Goal: Submit feedback/report problem

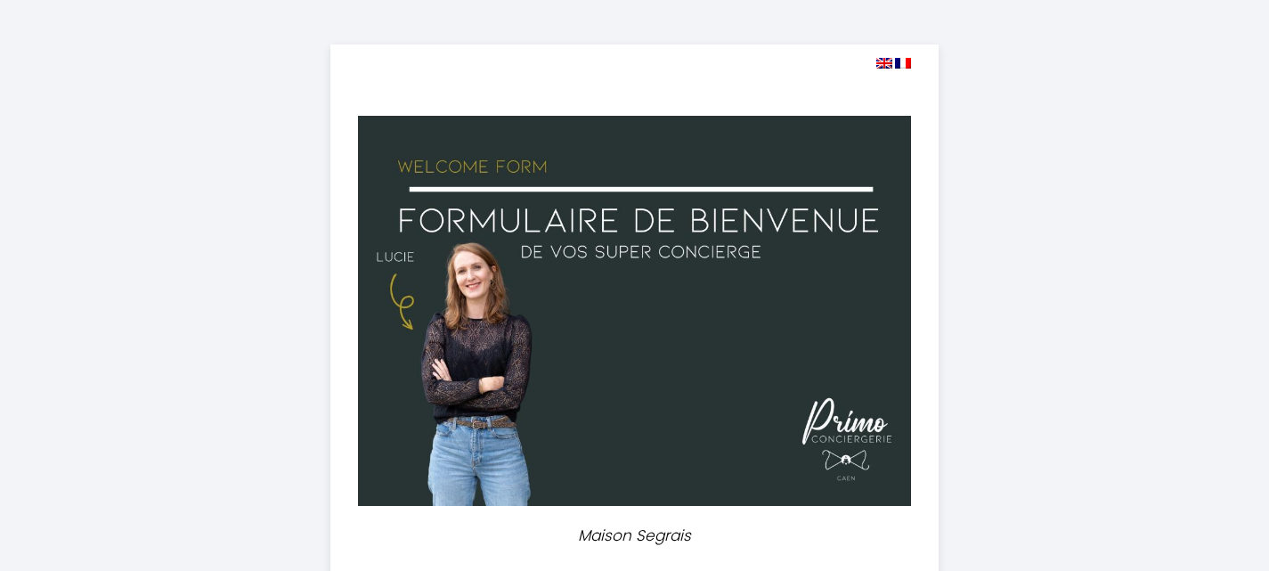
select select
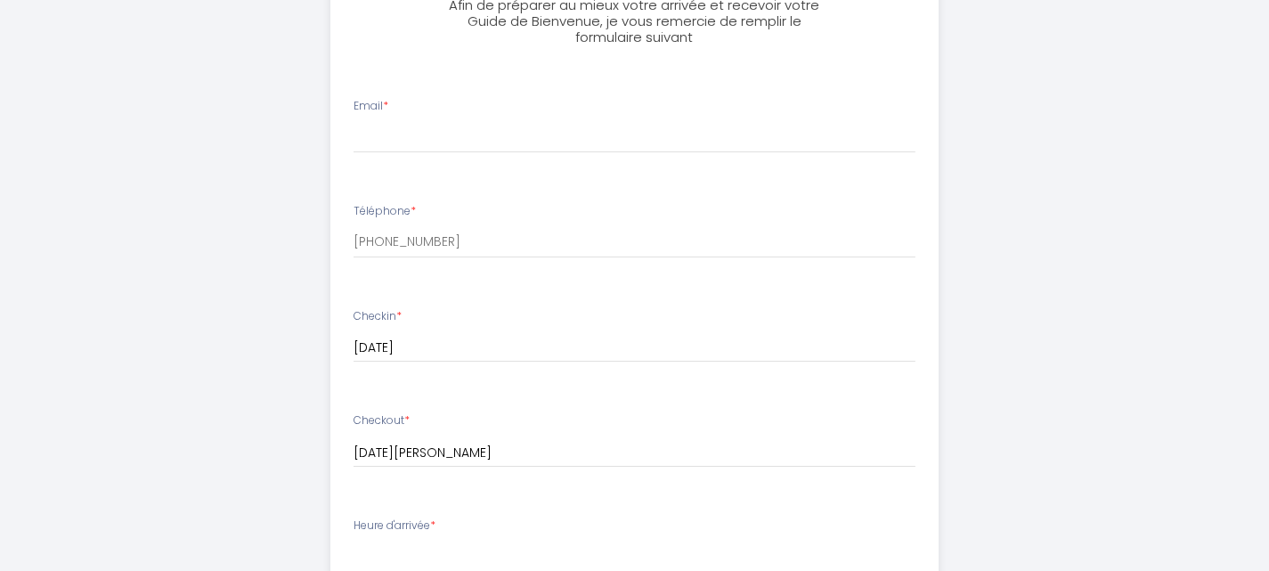
scroll to position [497, 0]
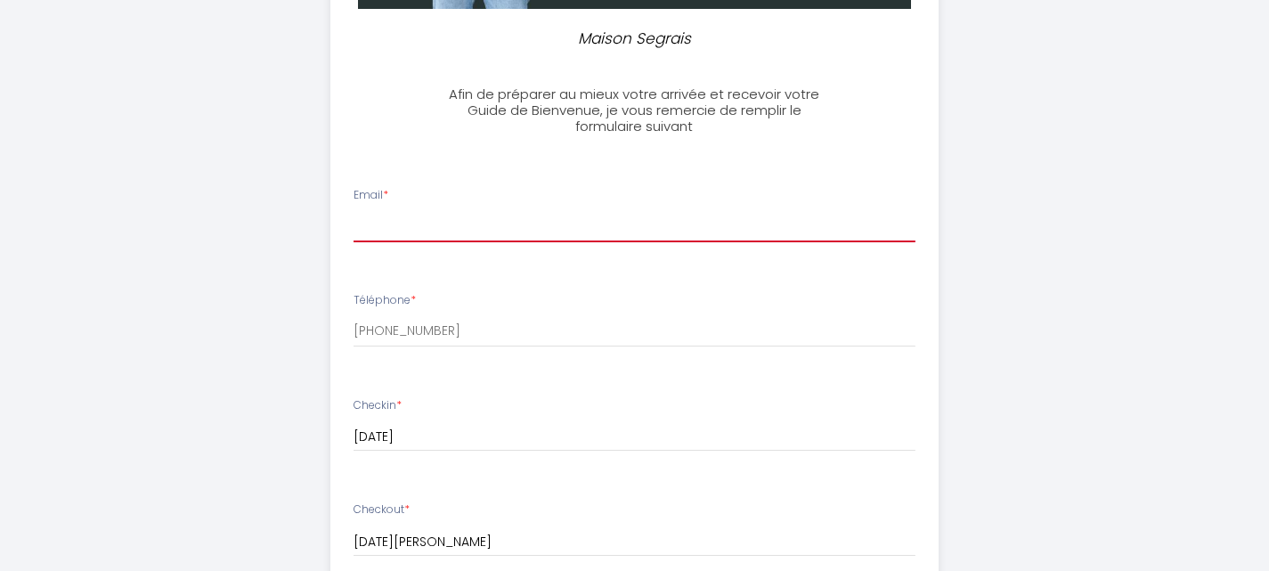
click at [494, 233] on input "Email *" at bounding box center [635, 226] width 562 height 32
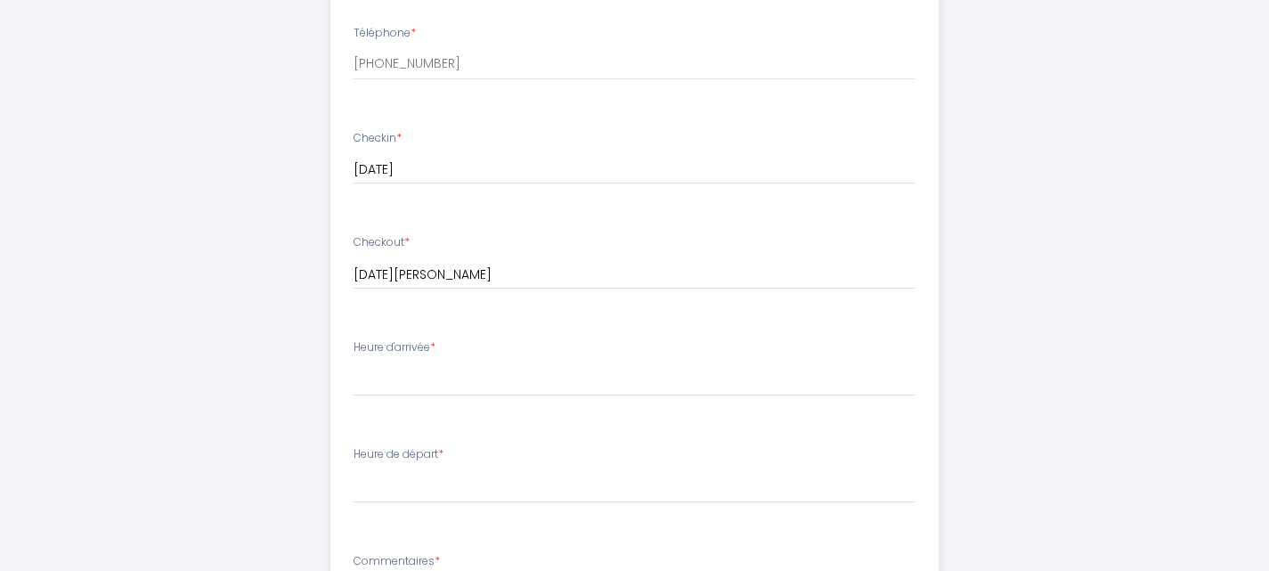
scroll to position [853, 0]
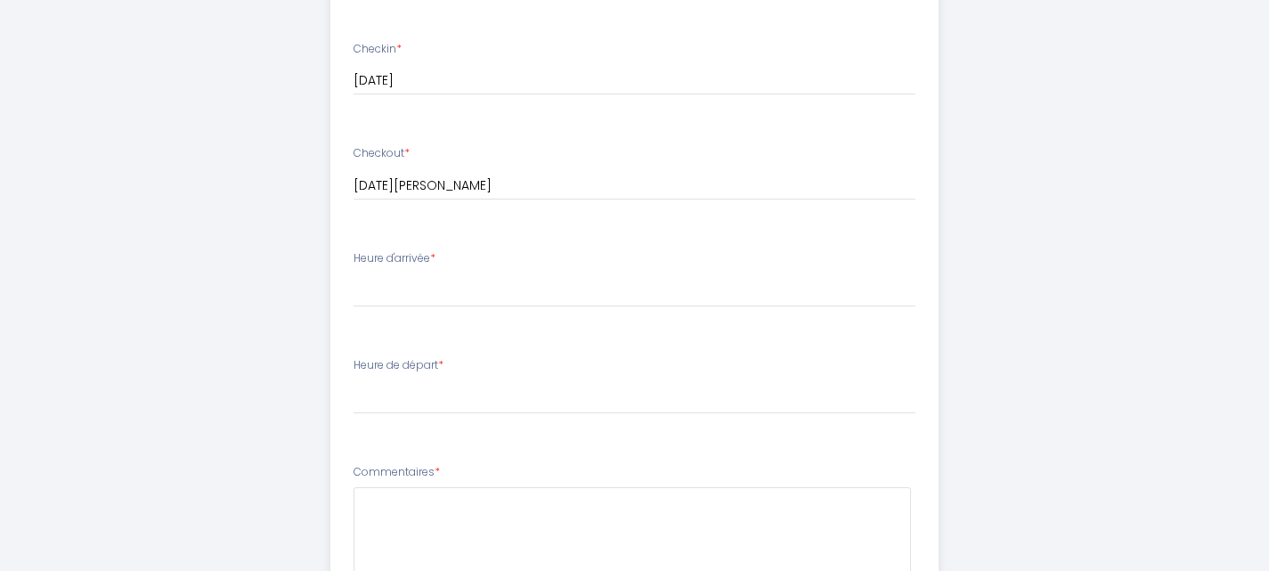
type input "[PERSON_NAME][EMAIL_ADDRESS][DOMAIN_NAME]"
click at [465, 289] on select "16:00 16:30 17:00 17:30 18:00 18:30 19:00 19:30 20:00 20:30 21:00 21:30 22:00 2…" at bounding box center [635, 290] width 562 height 34
select select "16:00"
click at [354, 273] on select "16:00 16:30 17:00 17:30 18:00 18:30 19:00 19:30 20:00 20:30 21:00 21:30 22:00 2…" at bounding box center [635, 290] width 562 height 34
click at [404, 398] on select "00:00 00:30 01:00 01:30 02:00 02:30 03:00 03:30 04:00 04:30 05:00 05:30 06:00 0…" at bounding box center [635, 397] width 562 height 34
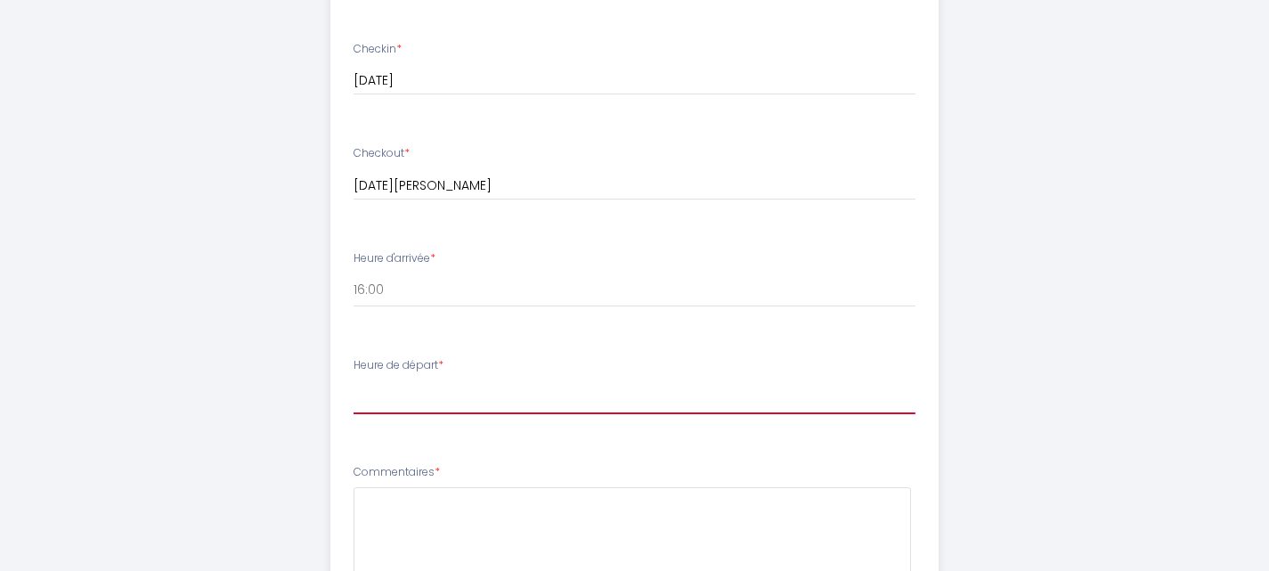
select select "10:00"
click at [354, 380] on select "00:00 00:30 01:00 01:30 02:00 02:30 03:00 03:30 04:00 04:30 05:00 05:30 06:00 0…" at bounding box center [635, 397] width 562 height 34
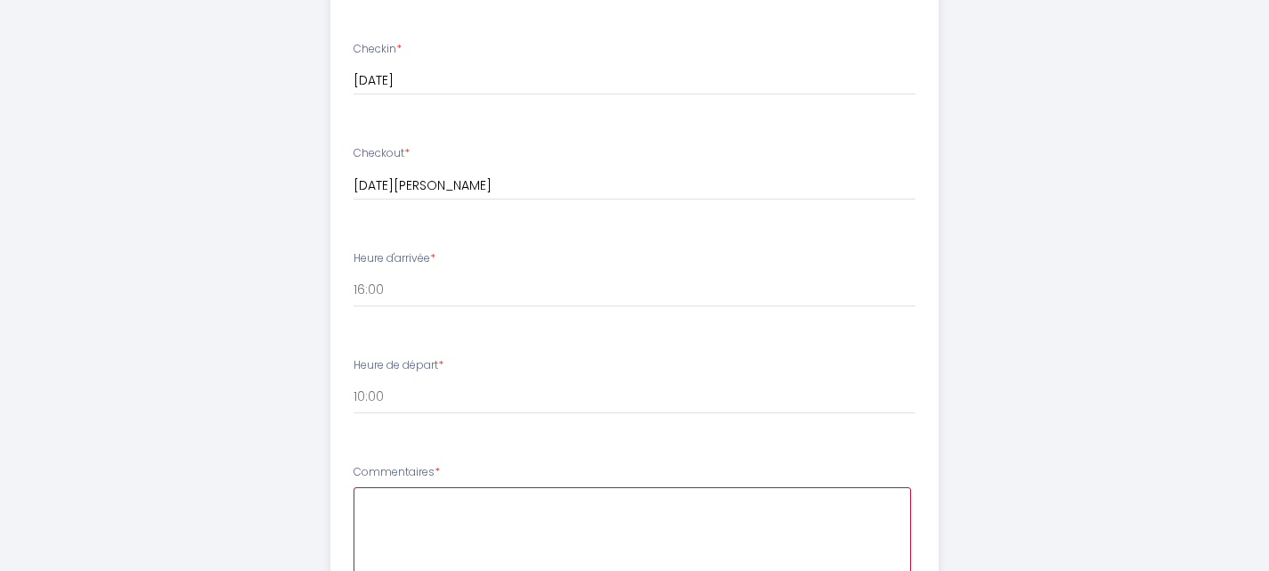
click at [455, 508] on textarea at bounding box center [633, 541] width 558 height 108
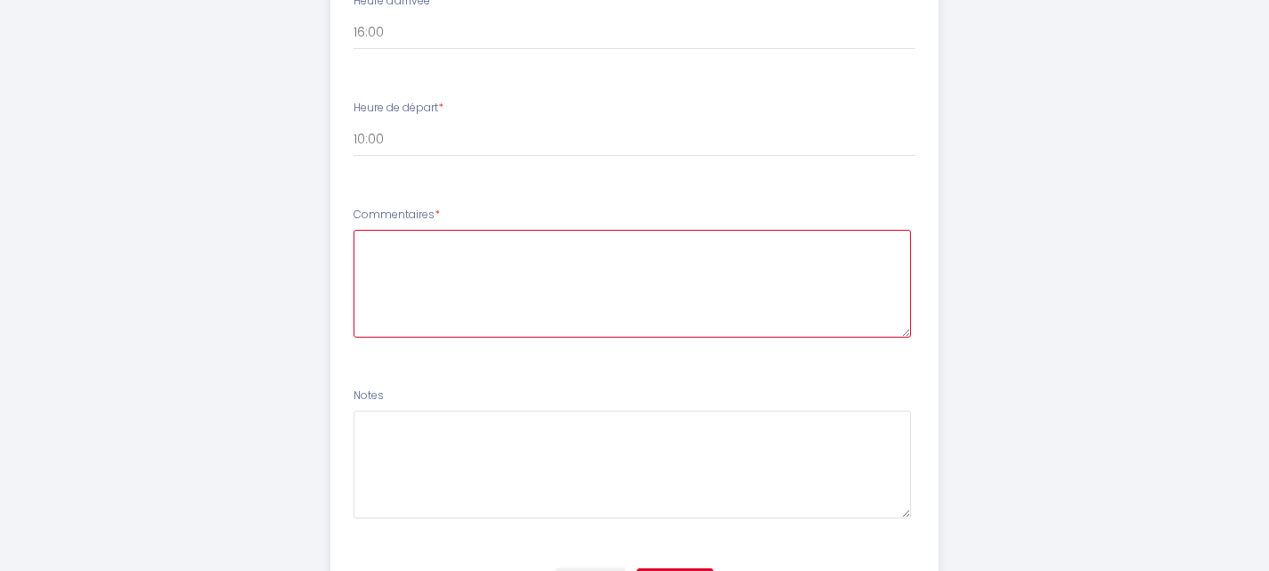
scroll to position [1121, 0]
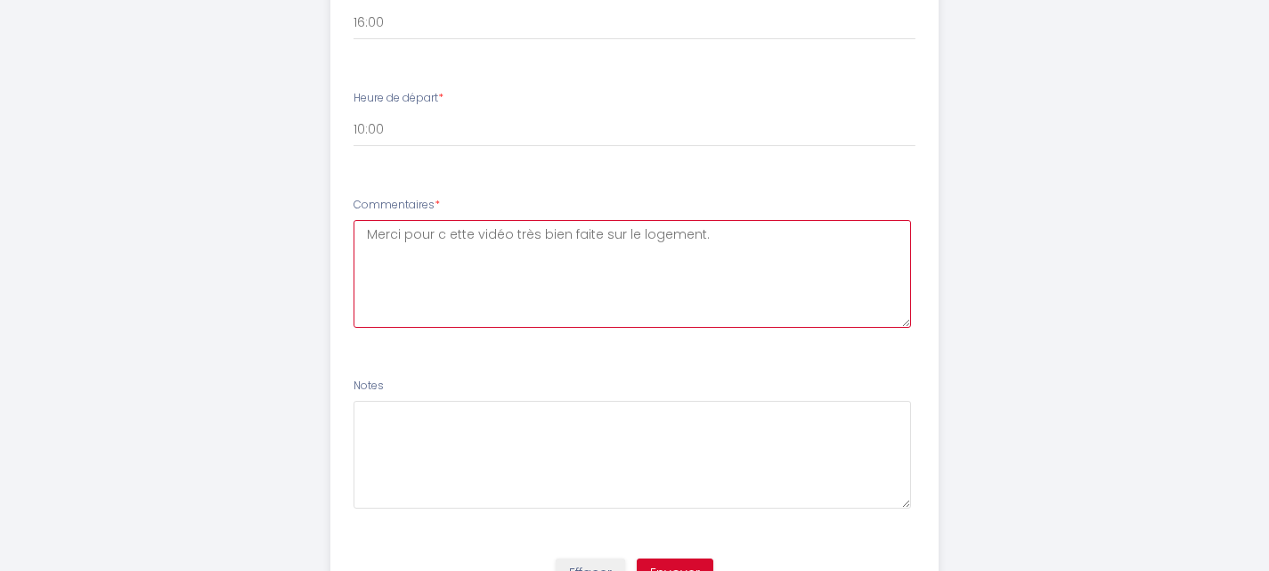
click at [448, 237] on textarea "Merci pour c ette vidéo très bien faite sur le logement." at bounding box center [633, 274] width 558 height 108
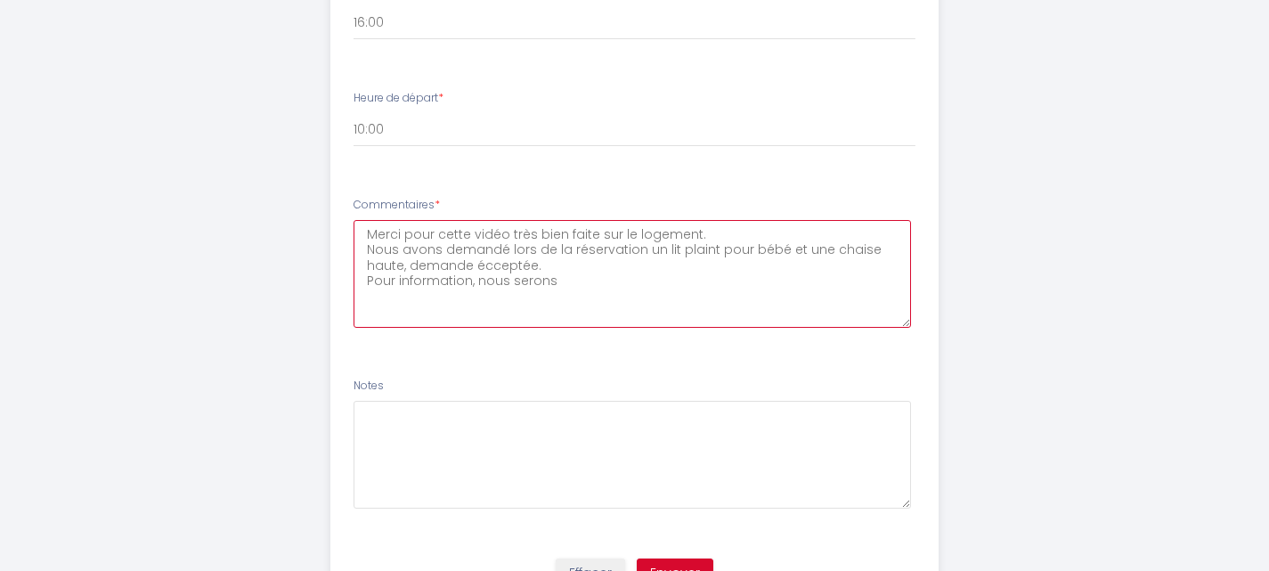
click at [479, 266] on textarea "Merci pour cette vidéo très bien faite sur le logement. Nous avons demandé lors…" at bounding box center [633, 274] width 558 height 108
click at [561, 281] on textarea "Merci pour cette vidéo très bien faite sur le logement. Nous avons demandé lors…" at bounding box center [633, 274] width 558 height 108
click at [477, 284] on textarea "Merci pour cette vidéo très bien faite sur le logement. Nous avons demandé lors…" at bounding box center [633, 274] width 558 height 108
click at [600, 300] on textarea "Merci pour cette vidéo très bien faite sur le logement. Nous avons demandé lors…" at bounding box center [633, 274] width 558 height 108
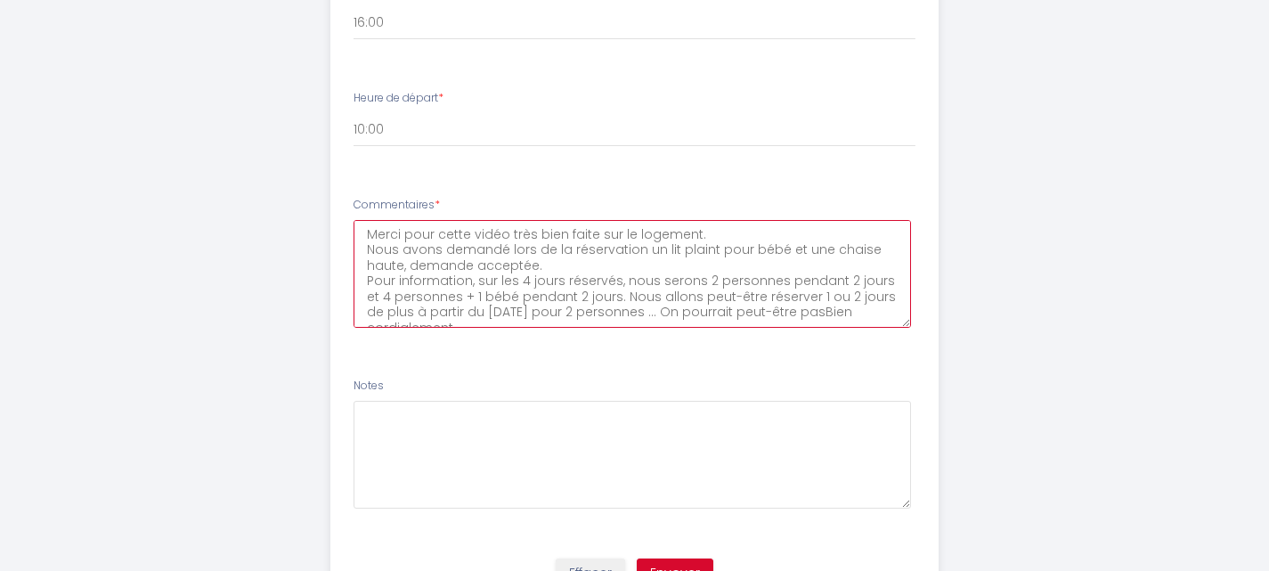
scroll to position [10, 0]
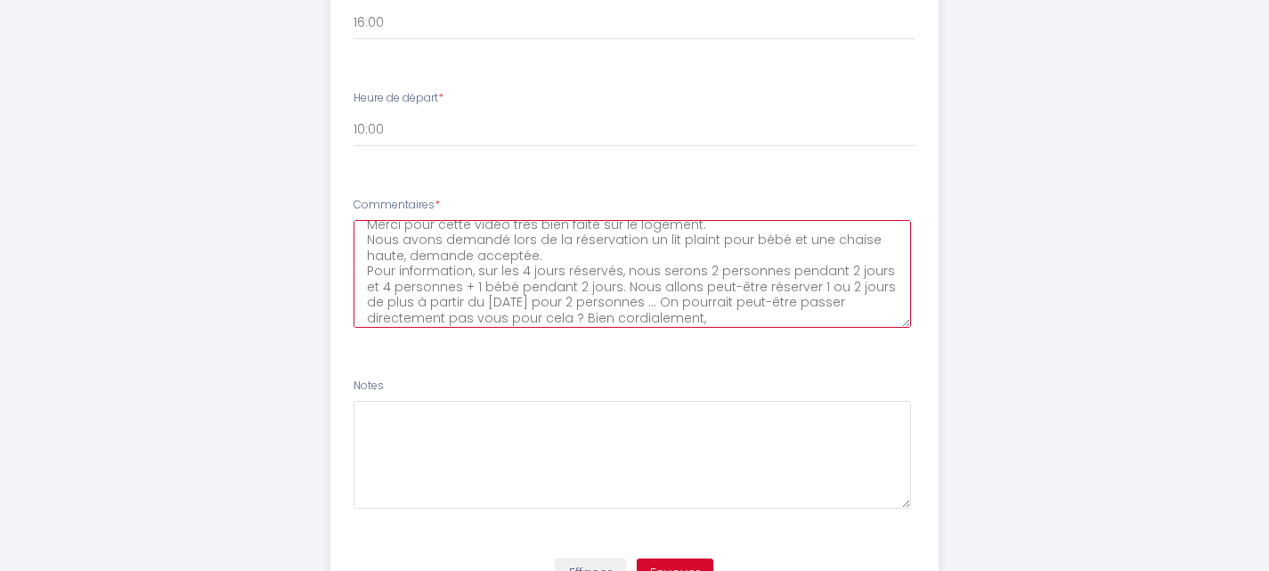
click at [620, 290] on textarea "Merci pour cette vidéo très bien faite sur le logement. Nous avons demandé lors…" at bounding box center [633, 274] width 558 height 108
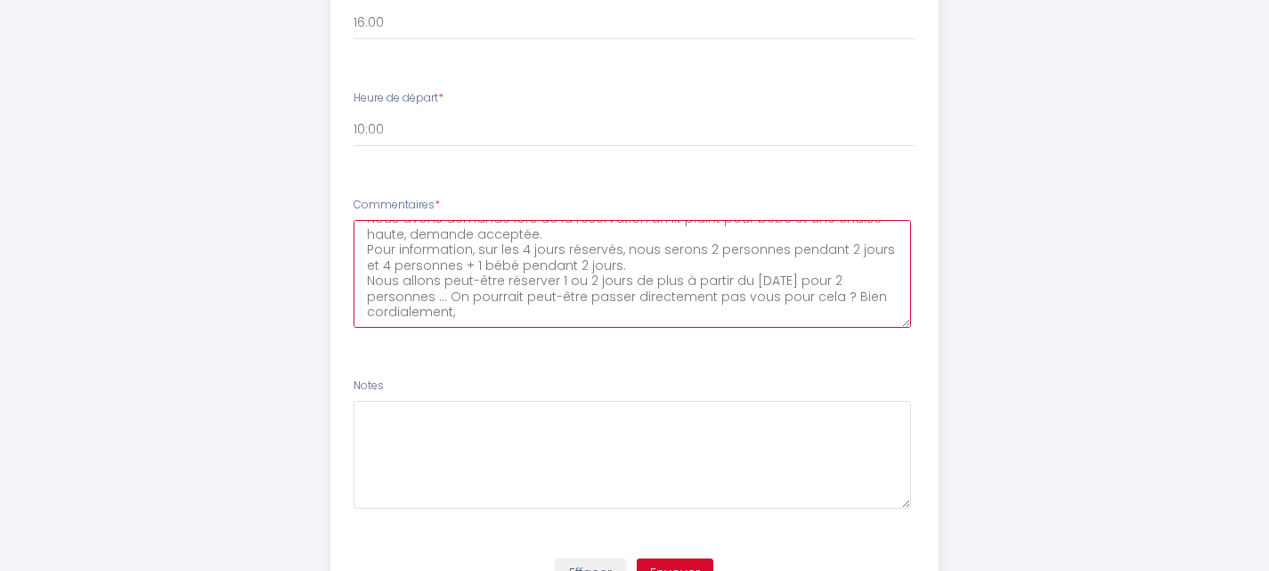
scroll to position [1210, 0]
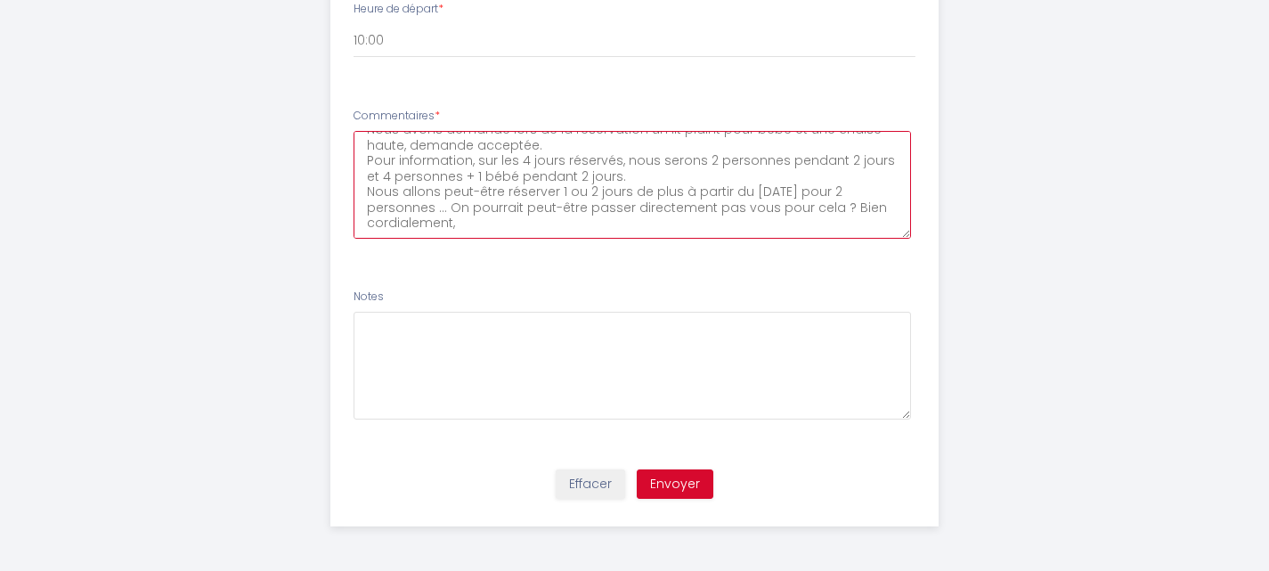
click at [473, 222] on textarea "Merci pour cette vidéo très bien faite sur le logement. Nous avons demandé lors…" at bounding box center [633, 185] width 558 height 108
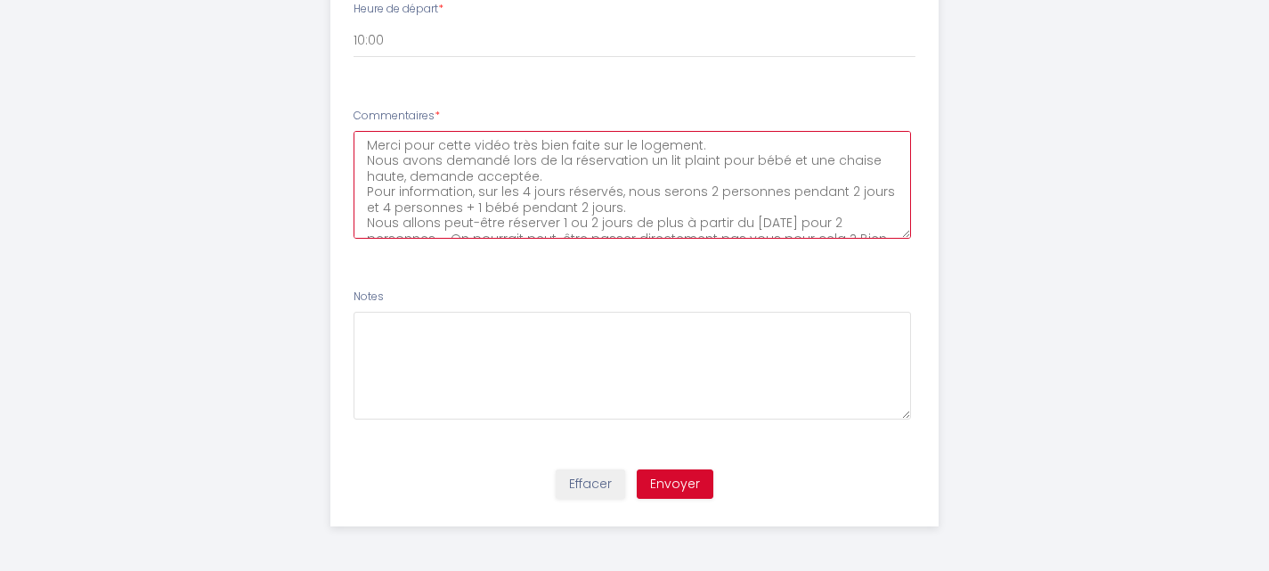
drag, startPoint x: 696, startPoint y: 162, endPoint x: 684, endPoint y: 162, distance: 11.6
click at [684, 162] on textarea "Merci pour cette vidéo très bien faite sur le logement. Nous avons demandé lors…" at bounding box center [633, 185] width 558 height 108
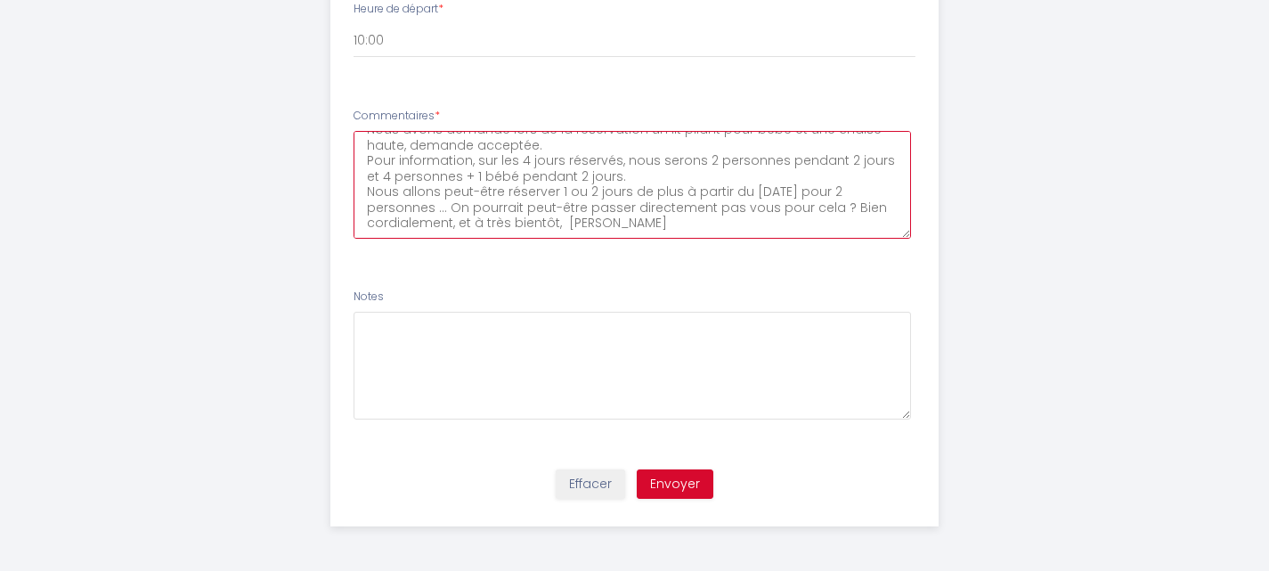
type textarea "Merci pour cette vidéo très bien faite sur le logement. Nous avons demandé lors…"
click at [676, 481] on button "Envoyer" at bounding box center [675, 484] width 77 height 30
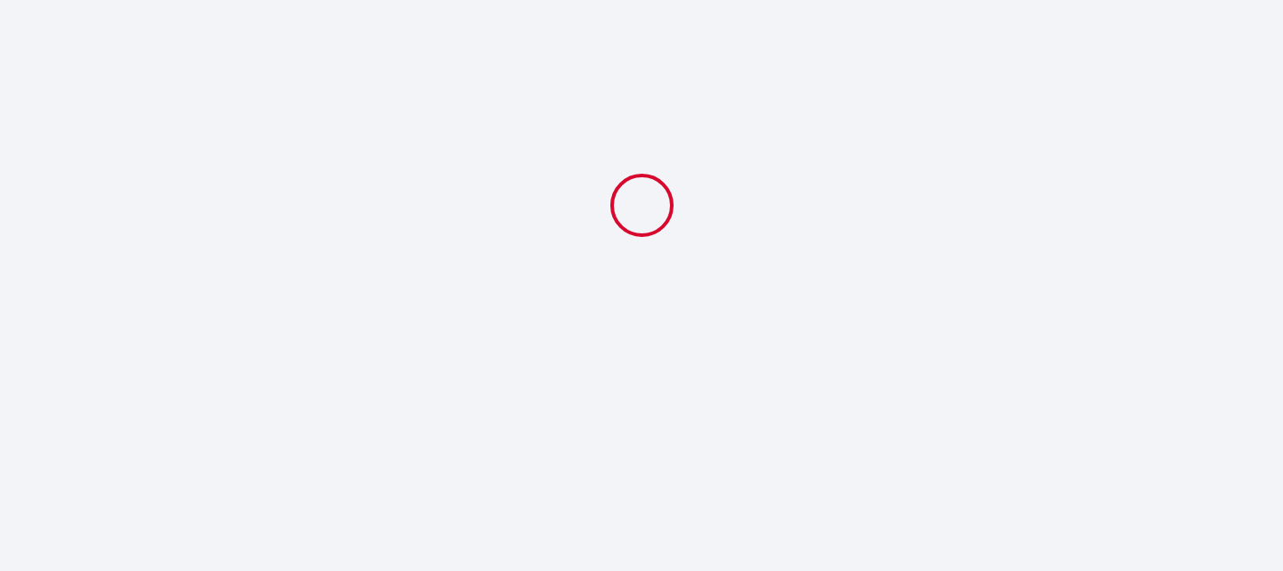
select select "10:00"
